Goal: Find specific page/section: Find specific page/section

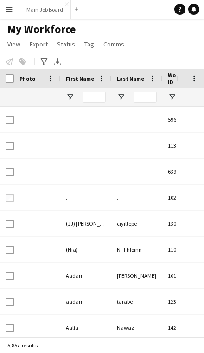
type input "*****"
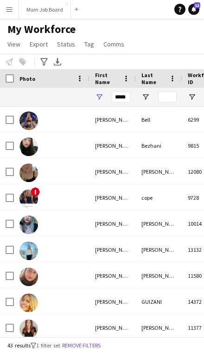
click at [53, 12] on button "Main Job Board Close" at bounding box center [45, 9] width 52 height 18
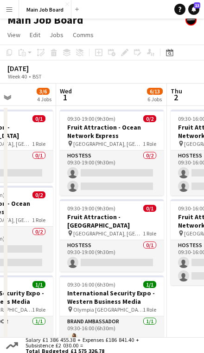
scroll to position [0, 291]
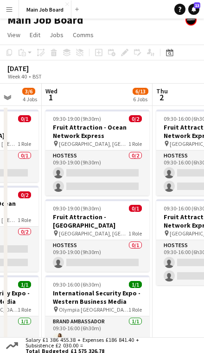
click at [173, 52] on icon at bounding box center [169, 52] width 7 height 7
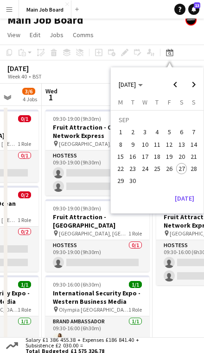
click at [188, 195] on button "[DATE]" at bounding box center [184, 198] width 27 height 15
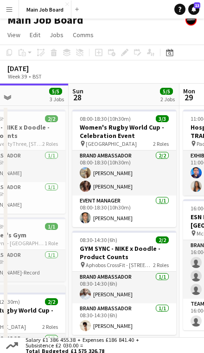
scroll to position [0, 280]
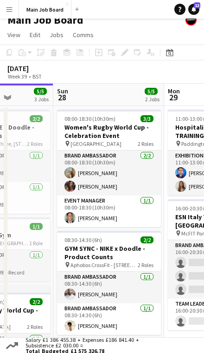
click at [127, 95] on app-board-header-date "Sun 28 5/5 2 Jobs" at bounding box center [108, 95] width 111 height 22
